Goal: Task Accomplishment & Management: Complete application form

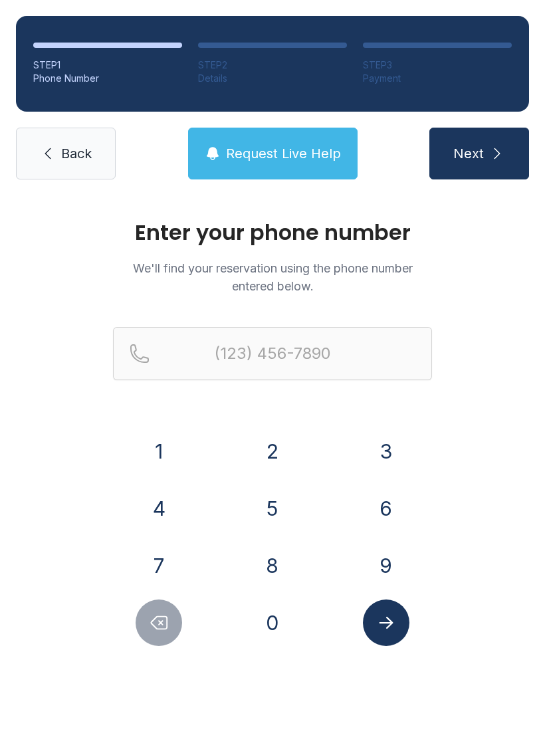
click at [355, 546] on div "9" at bounding box center [386, 566] width 92 height 47
click at [271, 497] on button "5" at bounding box center [272, 508] width 47 height 47
click at [182, 505] on button "4" at bounding box center [159, 508] width 47 height 47
click at [286, 489] on button "5" at bounding box center [272, 508] width 47 height 47
click at [158, 612] on button "Delete number" at bounding box center [159, 623] width 47 height 47
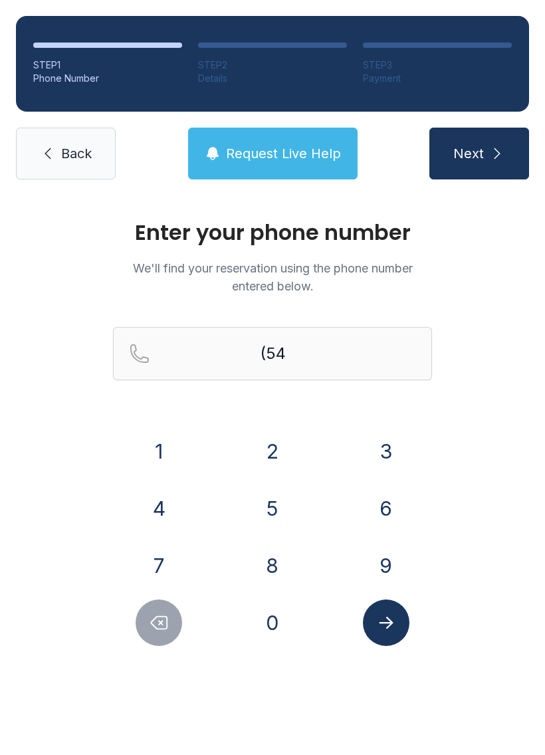
click at [157, 612] on button "Delete number" at bounding box center [159, 623] width 47 height 47
type input "(5"
click at [160, 617] on icon "Delete number" at bounding box center [160, 623] width 16 height 13
click at [159, 616] on icon "Delete number" at bounding box center [159, 623] width 20 height 20
click at [369, 555] on button "9" at bounding box center [386, 566] width 47 height 47
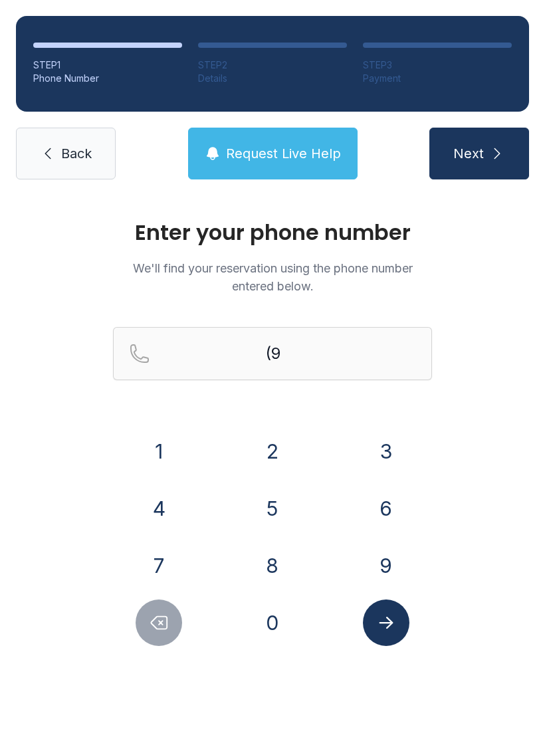
click at [265, 507] on button "5" at bounding box center [272, 508] width 47 height 47
click at [146, 500] on button "4" at bounding box center [159, 508] width 47 height 47
click at [264, 494] on button "5" at bounding box center [272, 508] width 47 height 47
click at [374, 528] on button "6" at bounding box center [386, 508] width 47 height 47
click at [380, 534] on div "1 2 3 4 5 6 7 8 9 0" at bounding box center [272, 537] width 319 height 218
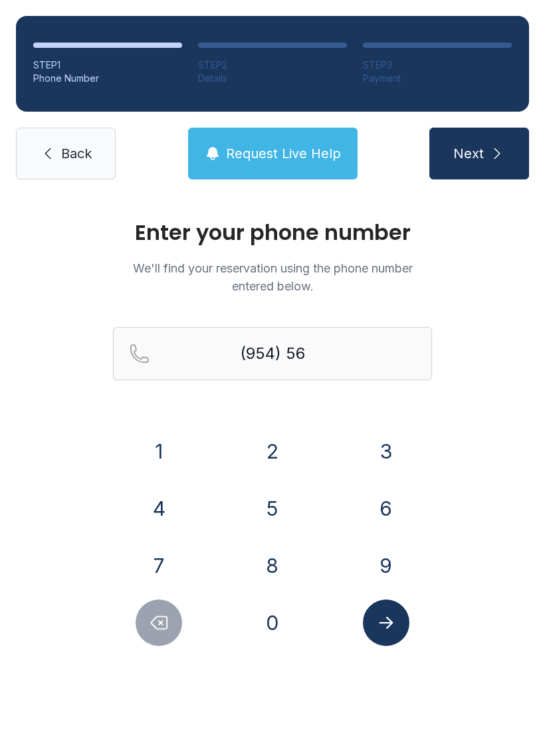
click at [396, 527] on button "6" at bounding box center [386, 508] width 47 height 47
click at [172, 630] on button "Delete number" at bounding box center [159, 623] width 47 height 47
click at [171, 629] on button "Delete number" at bounding box center [159, 623] width 47 height 47
click at [379, 558] on button "9" at bounding box center [386, 566] width 47 height 47
click at [379, 557] on button "9" at bounding box center [386, 566] width 47 height 47
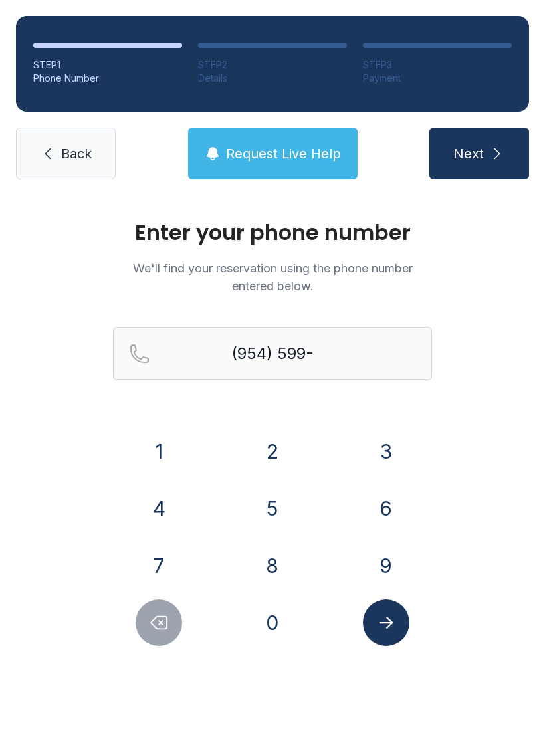
click at [282, 620] on button "0" at bounding box center [272, 623] width 47 height 47
click at [283, 493] on button "5" at bounding box center [272, 508] width 47 height 47
click at [285, 543] on div "8" at bounding box center [273, 566] width 92 height 47
click at [390, 501] on button "6" at bounding box center [386, 508] width 47 height 47
click at [391, 620] on icon "Submit lookup form" at bounding box center [386, 623] width 20 height 20
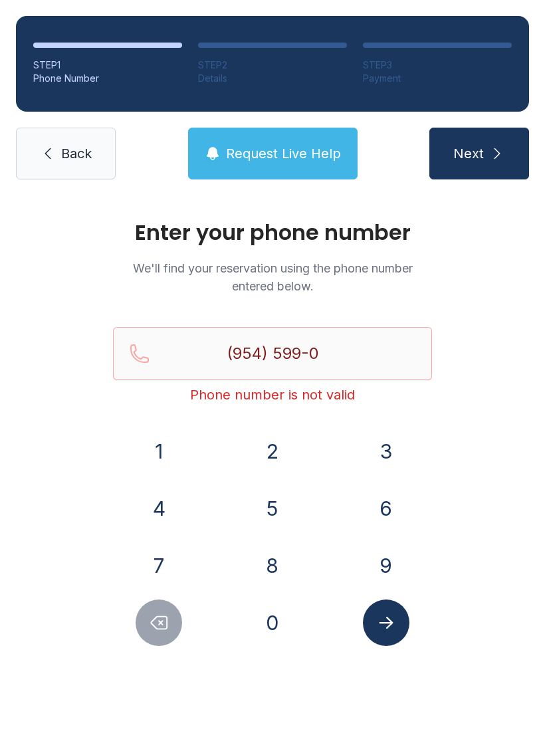
click at [495, 285] on div "Enter your phone number We'll find your reservation using the phone number ente…" at bounding box center [272, 447] width 545 height 504
click at [281, 517] on button "5" at bounding box center [272, 508] width 47 height 47
click at [287, 562] on button "8" at bounding box center [272, 566] width 47 height 47
click at [376, 503] on button "6" at bounding box center [386, 508] width 47 height 47
type input "[PHONE_NUMBER]"
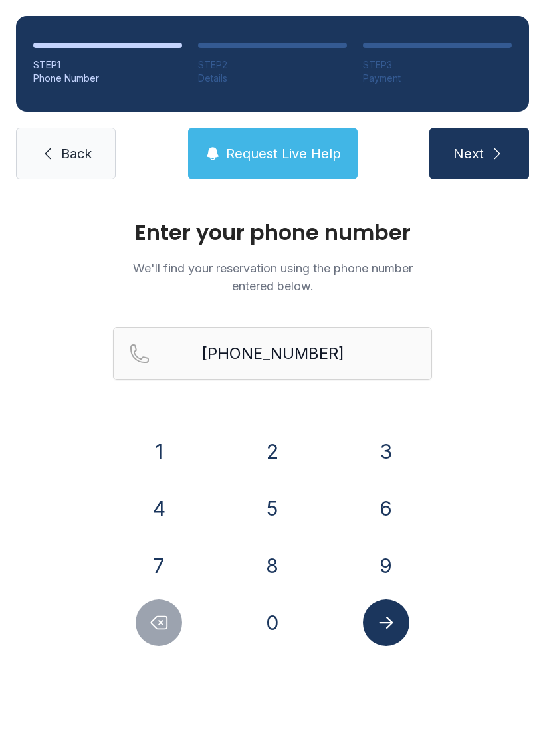
click at [392, 624] on icon "Submit lookup form" at bounding box center [386, 623] width 14 height 12
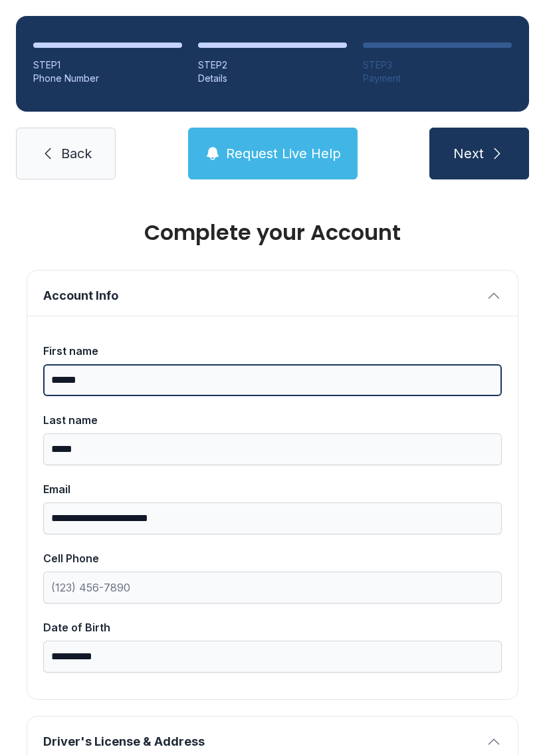
click at [132, 366] on input "******" at bounding box center [272, 380] width 459 height 32
type input "**********"
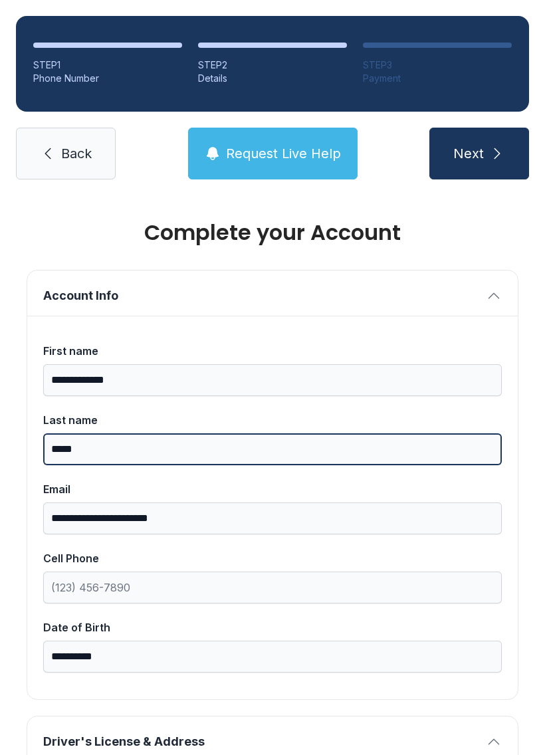
click at [500, 462] on input "*****" at bounding box center [272, 449] width 459 height 32
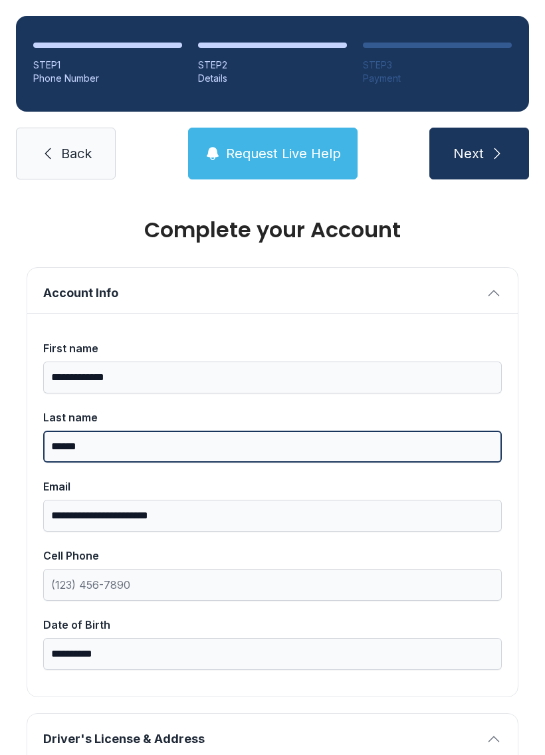
type input "*****"
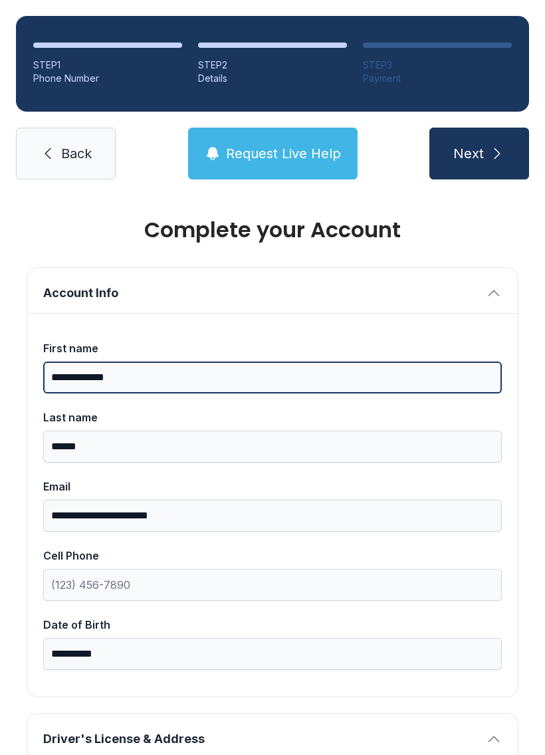
click at [150, 380] on input "**********" at bounding box center [272, 378] width 459 height 32
type input "*******"
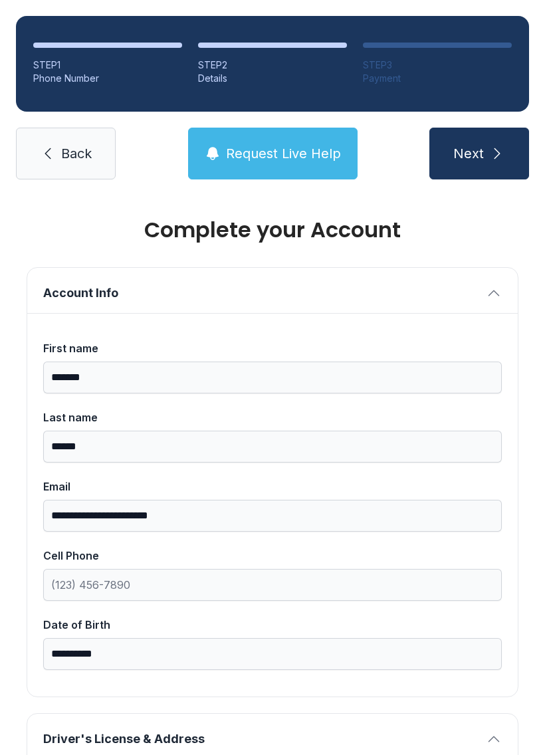
click at [471, 146] on span "Next" at bounding box center [468, 153] width 31 height 19
type input "*"
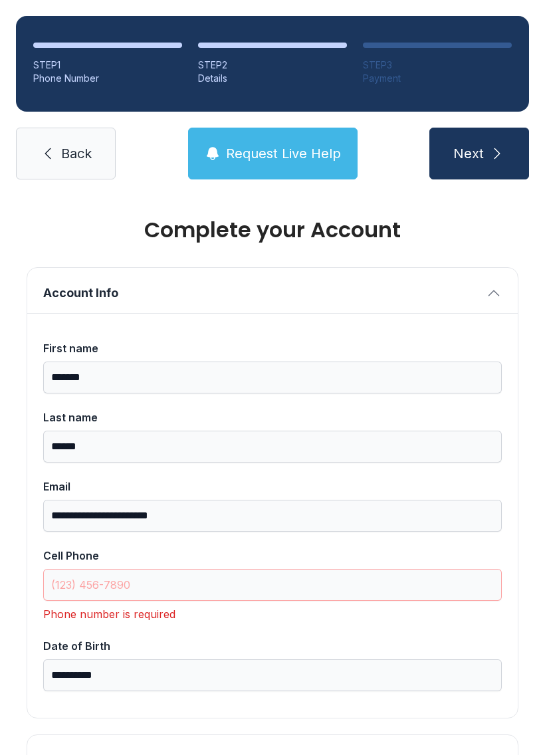
click at [479, 154] on button "Next" at bounding box center [480, 154] width 100 height 52
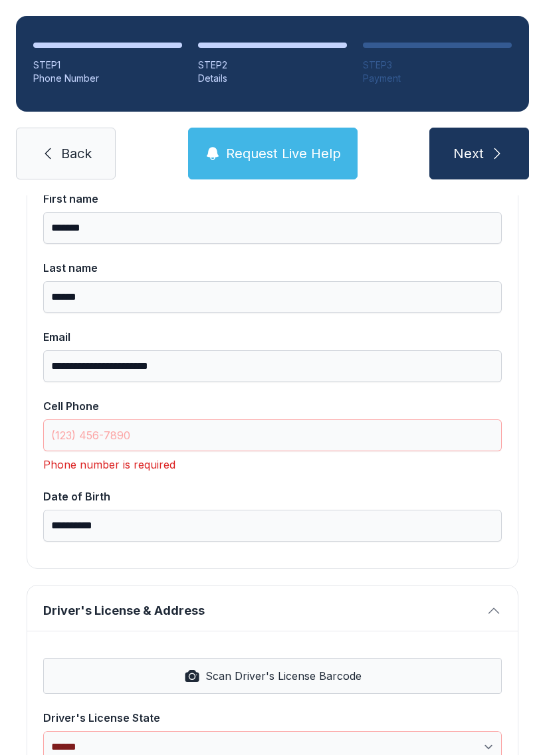
scroll to position [149, 0]
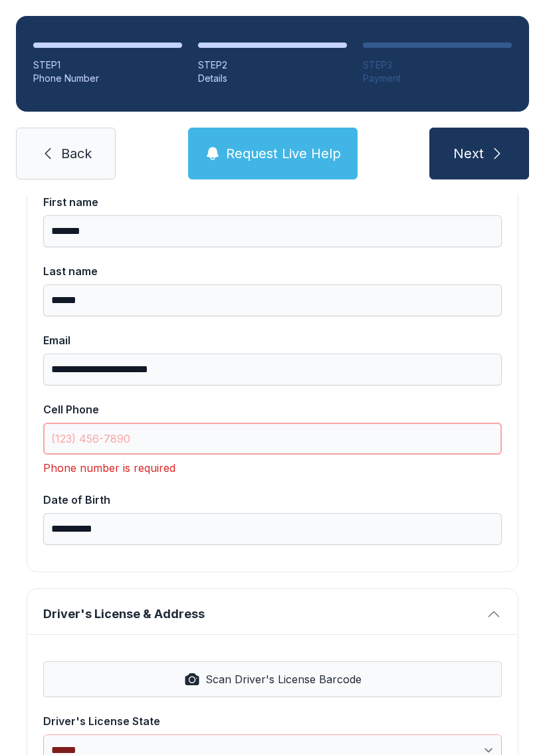
click at [231, 437] on input "Cell Phone" at bounding box center [272, 439] width 459 height 32
type input "("
type input "[PHONE_NUMBER]"
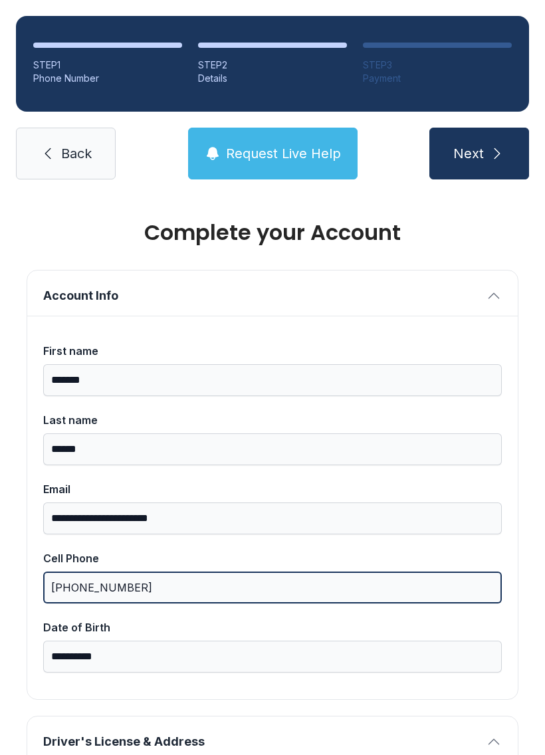
scroll to position [-7, 0]
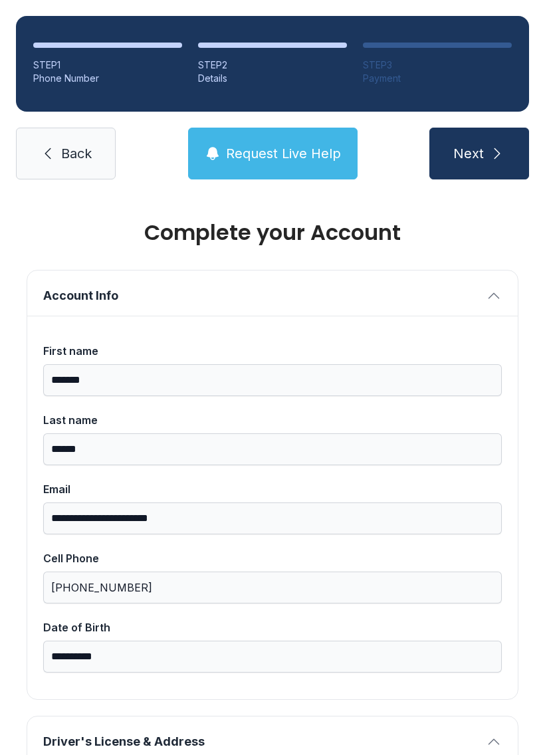
click at [88, 146] on span "Back" at bounding box center [76, 153] width 31 height 19
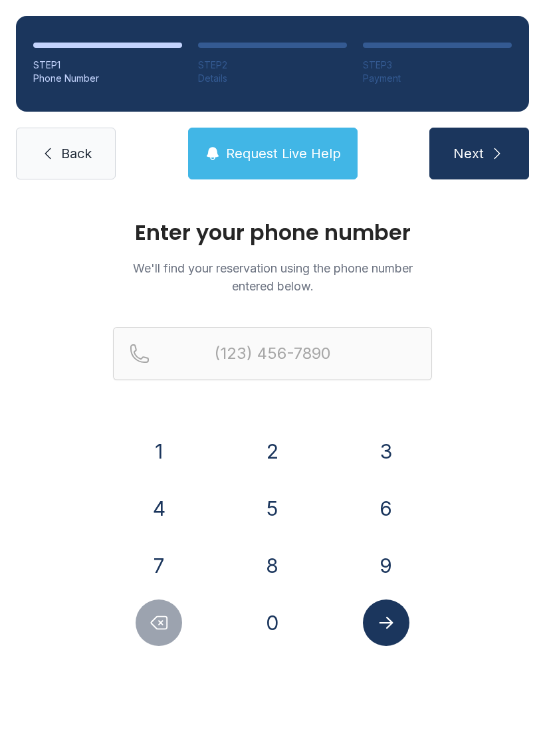
click at [85, 154] on span "Back" at bounding box center [76, 153] width 31 height 19
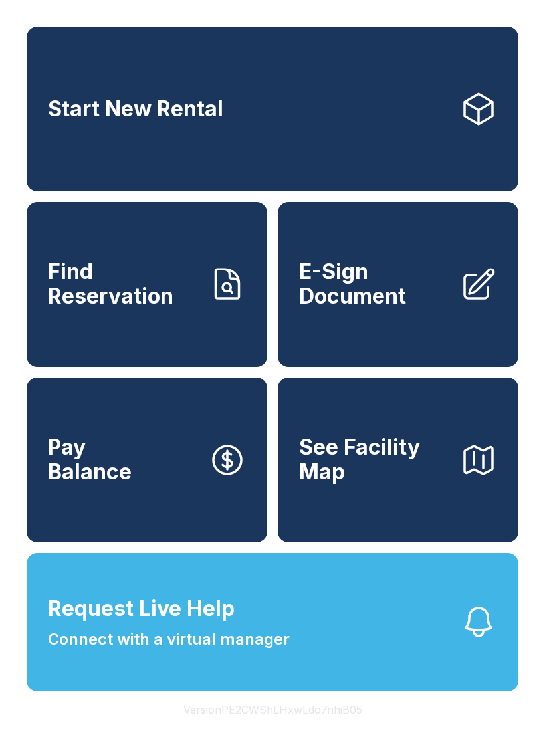
click at [98, 484] on span "Pay Balance" at bounding box center [90, 459] width 84 height 49
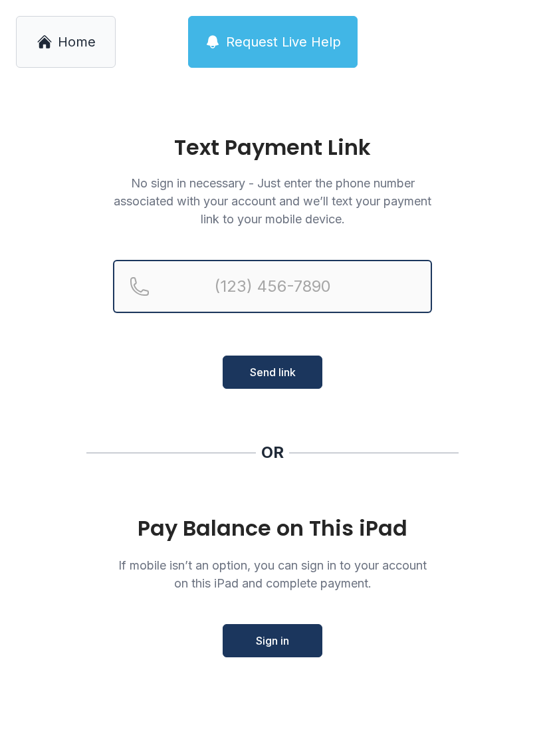
click at [255, 261] on input "Reservation phone number" at bounding box center [272, 286] width 319 height 53
type input "[PHONE_NUMBER]"
click at [273, 372] on button "Send link" at bounding box center [273, 372] width 100 height 33
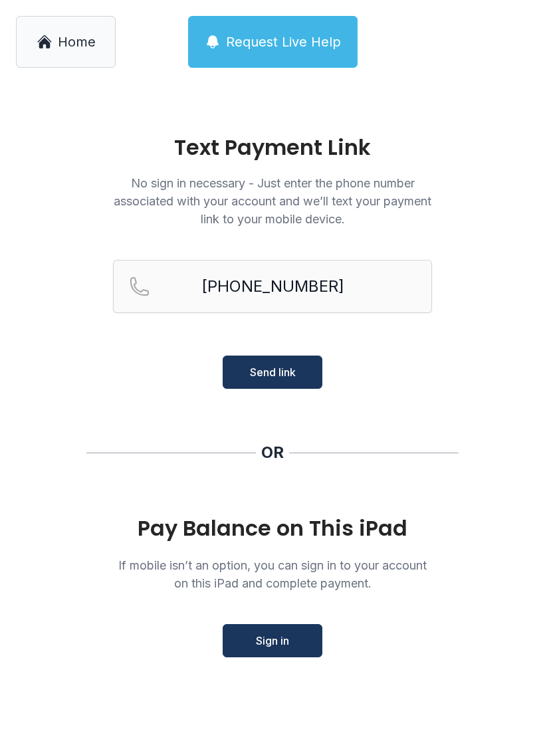
click at [293, 374] on span "Send link" at bounding box center [273, 372] width 46 height 16
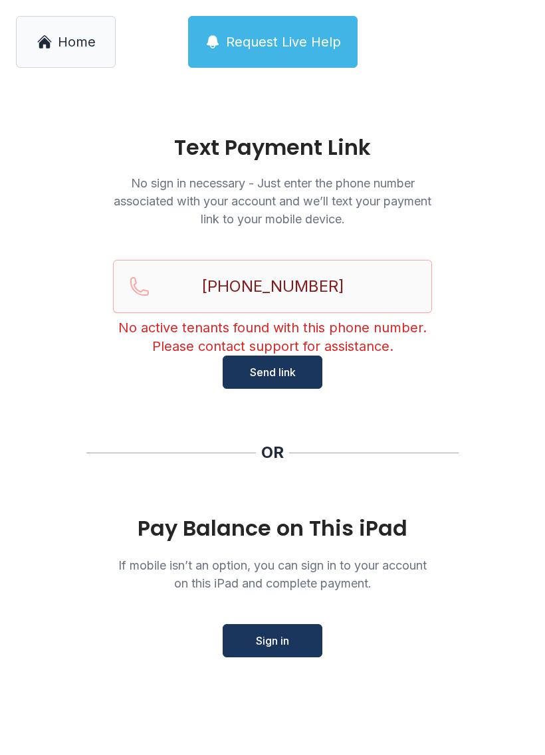
click at [277, 639] on span "Sign in" at bounding box center [272, 641] width 33 height 16
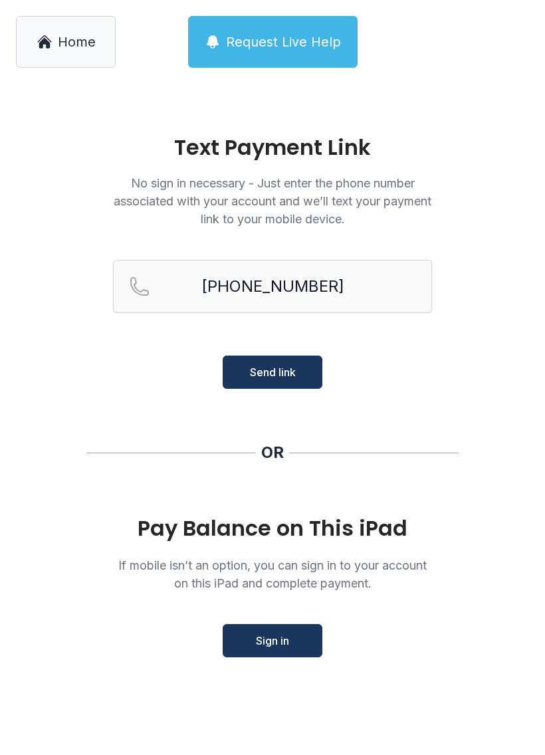
click at [297, 751] on main "Text Payment Link No sign in necessary - Just enter the phone number associated…" at bounding box center [272, 420] width 545 height 672
click at [74, 53] on link "Home" at bounding box center [66, 42] width 100 height 52
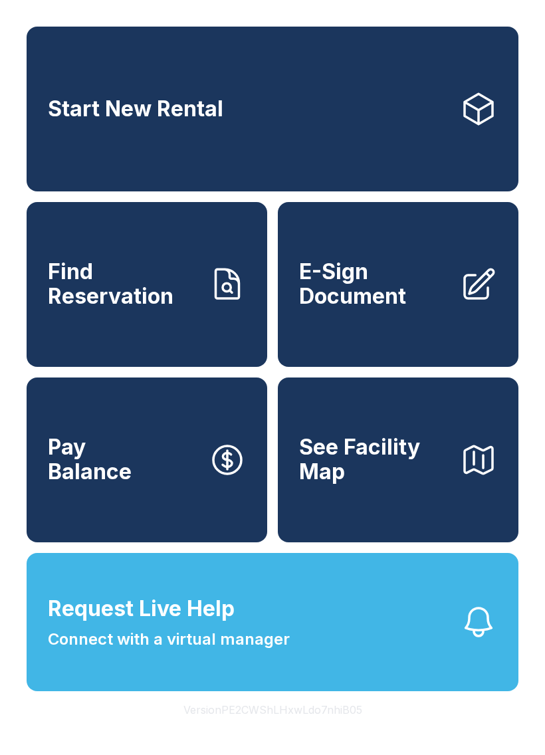
click at [402, 293] on span "E-Sign Document" at bounding box center [374, 284] width 150 height 49
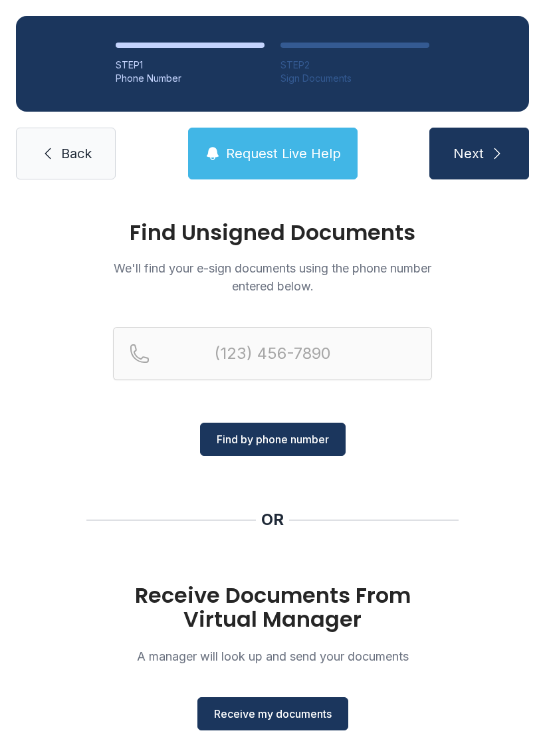
click at [283, 719] on span "Receive my documents" at bounding box center [273, 714] width 118 height 16
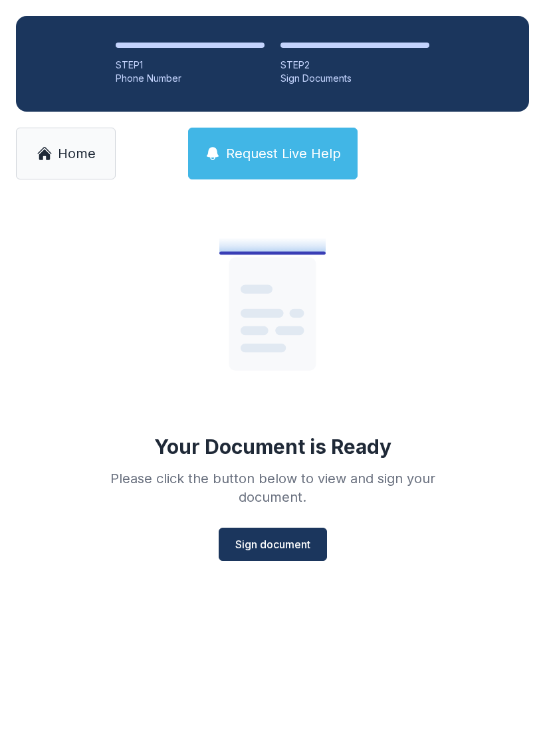
click at [287, 547] on span "Sign document" at bounding box center [272, 545] width 75 height 16
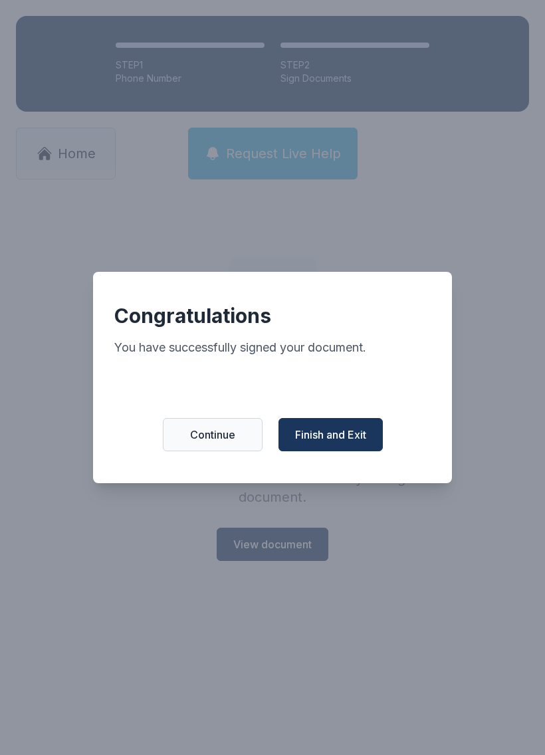
click at [336, 440] on span "Finish and Exit" at bounding box center [330, 435] width 71 height 16
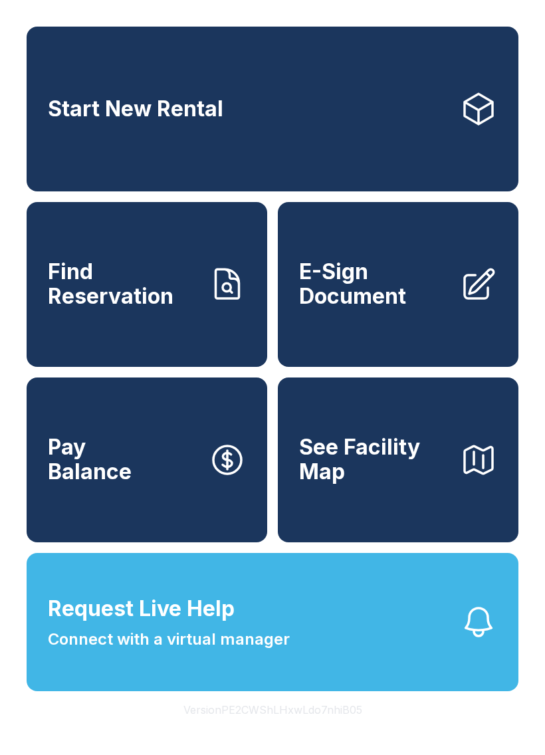
click at [164, 298] on span "Find Reservation" at bounding box center [123, 284] width 150 height 49
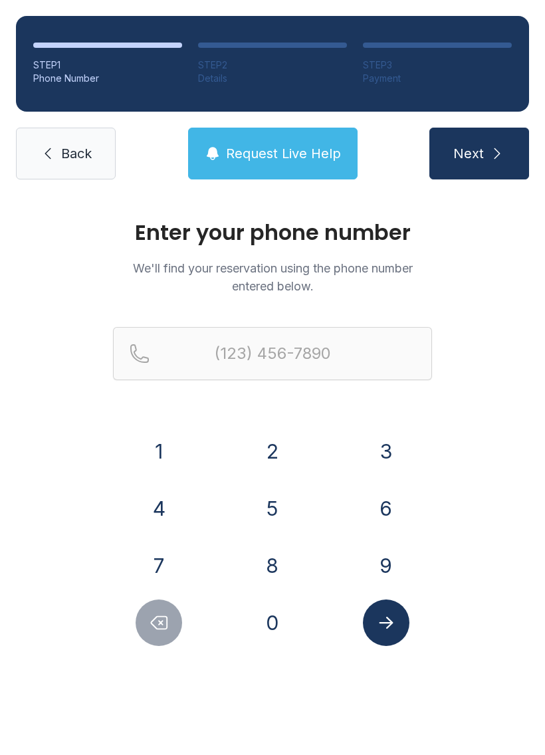
click at [73, 145] on span "Back" at bounding box center [76, 153] width 31 height 19
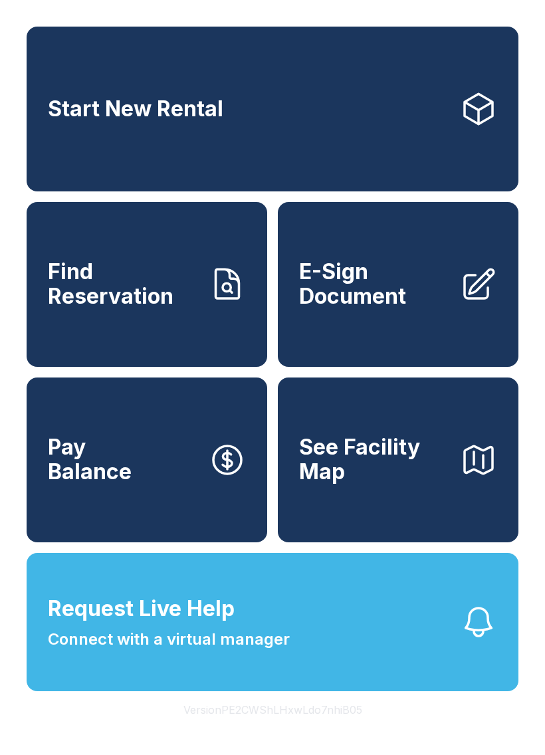
click at [170, 652] on span "Request Live Help Connect with a virtual manager" at bounding box center [169, 622] width 242 height 59
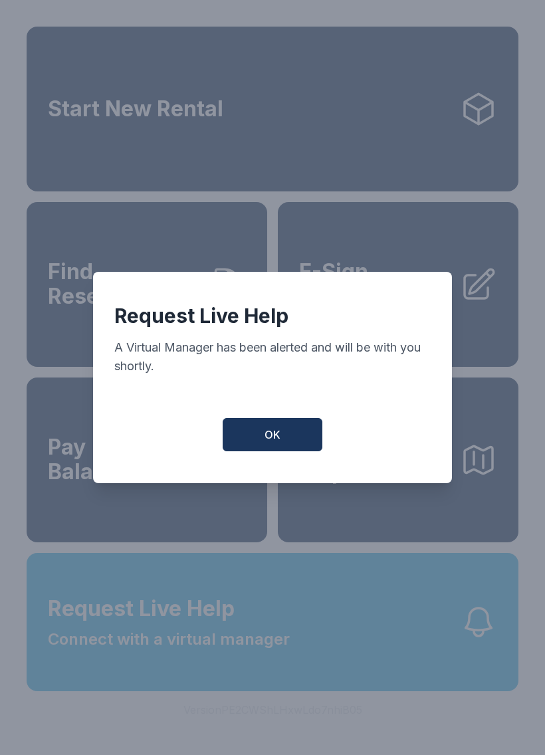
click at [283, 434] on button "OK" at bounding box center [273, 434] width 100 height 33
